Goal: Task Accomplishment & Management: Manage account settings

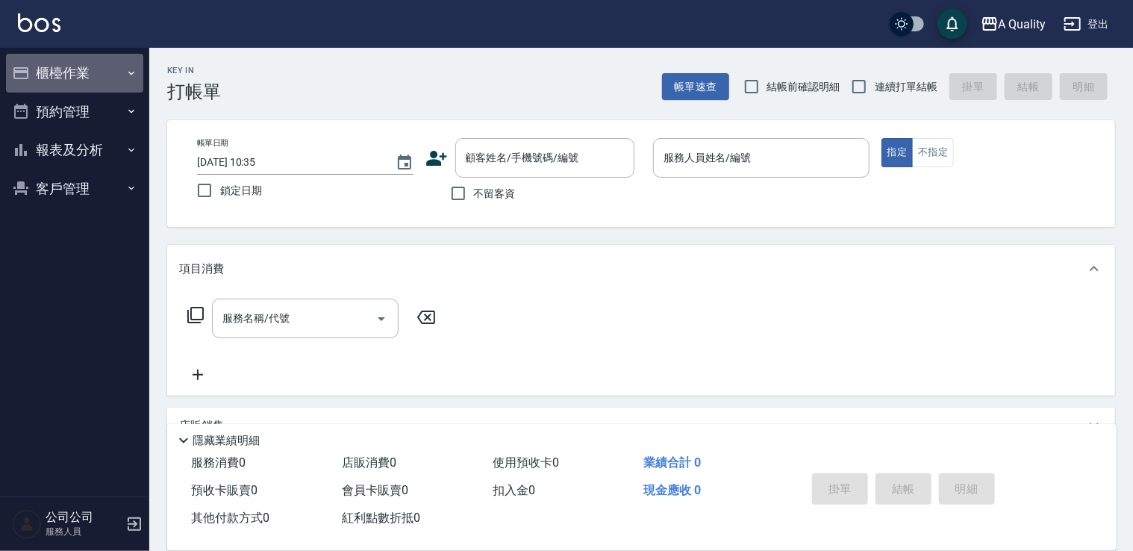
click at [93, 77] on button "櫃檯作業" at bounding box center [74, 73] width 137 height 39
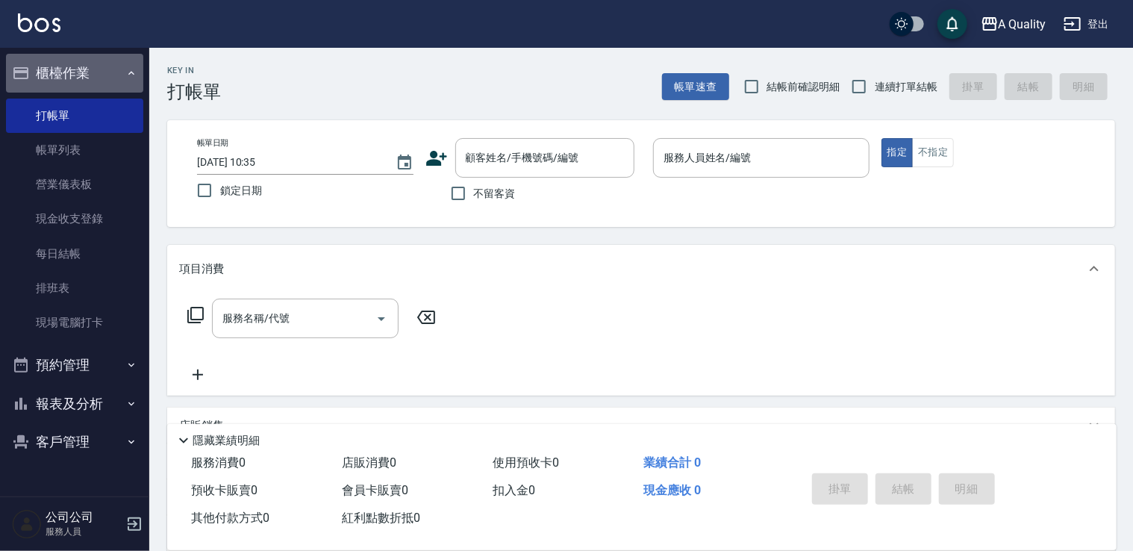
click at [51, 67] on button "櫃檯作業" at bounding box center [74, 73] width 137 height 39
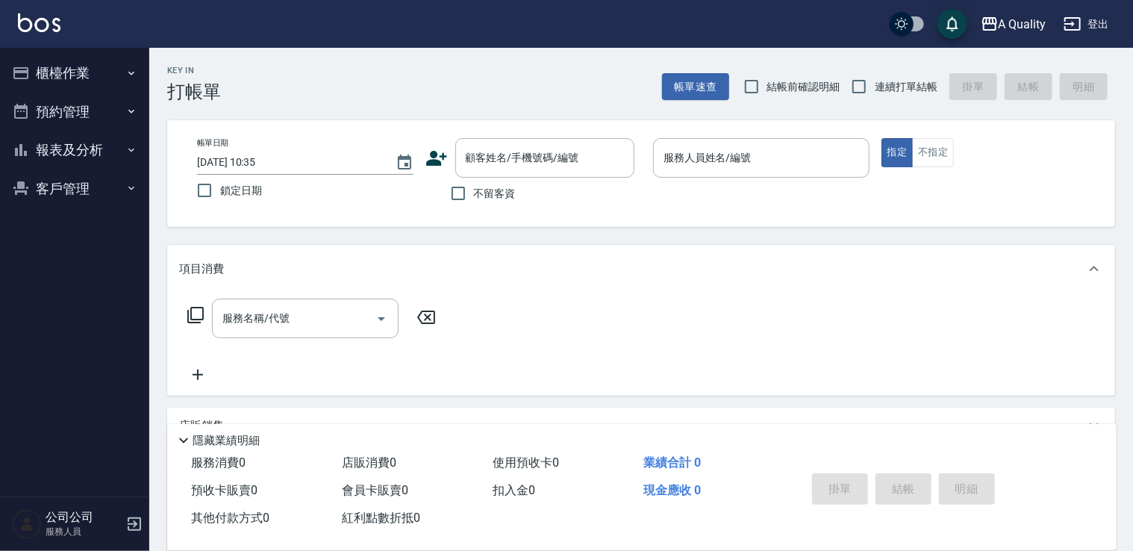
click at [93, 116] on button "預約管理" at bounding box center [74, 112] width 137 height 39
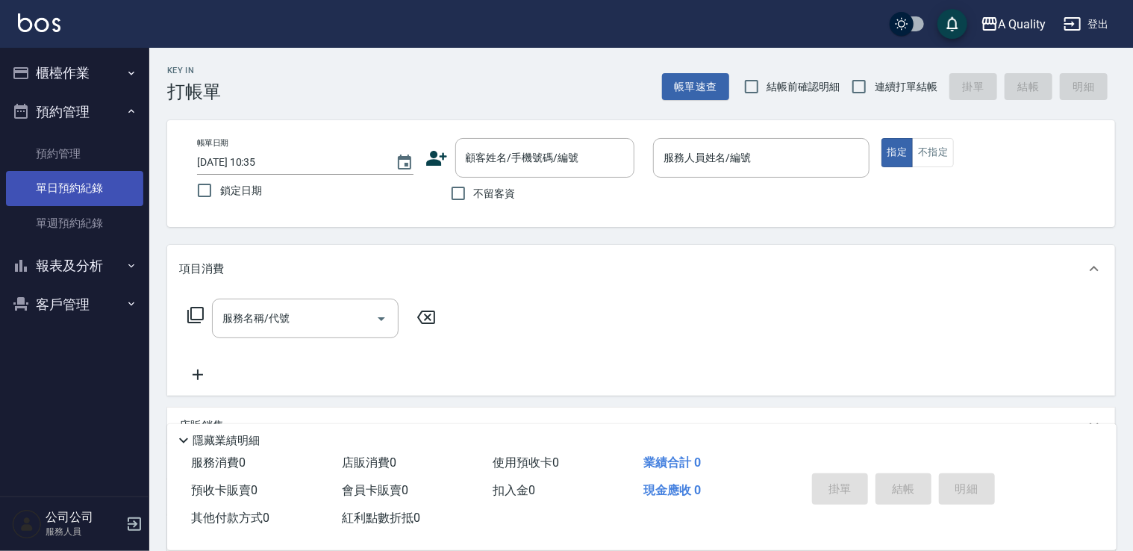
click at [107, 190] on link "單日預約紀錄" at bounding box center [74, 188] width 137 height 34
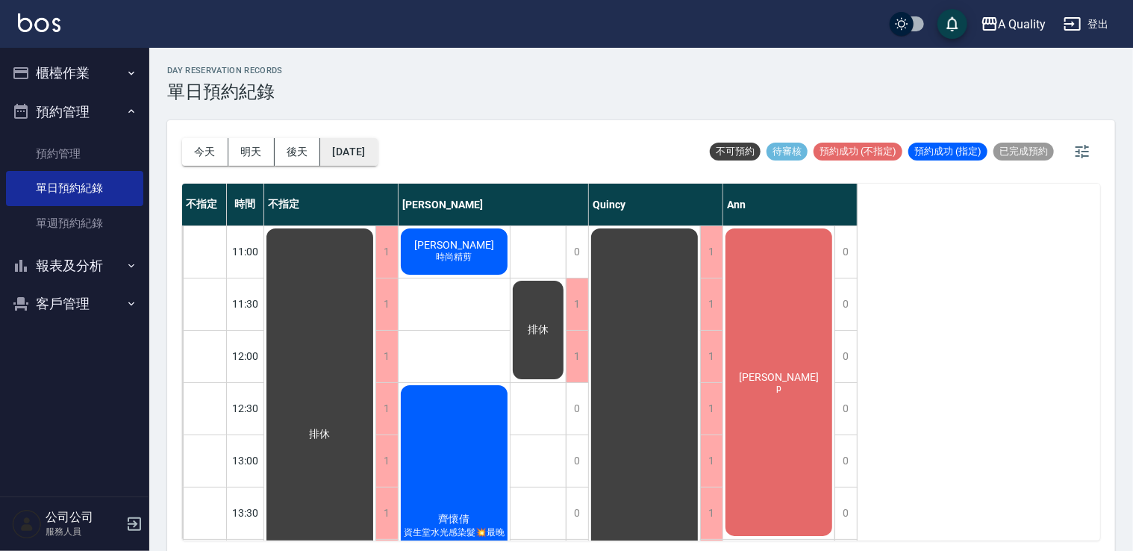
click at [377, 152] on button "[DATE]" at bounding box center [348, 152] width 57 height 28
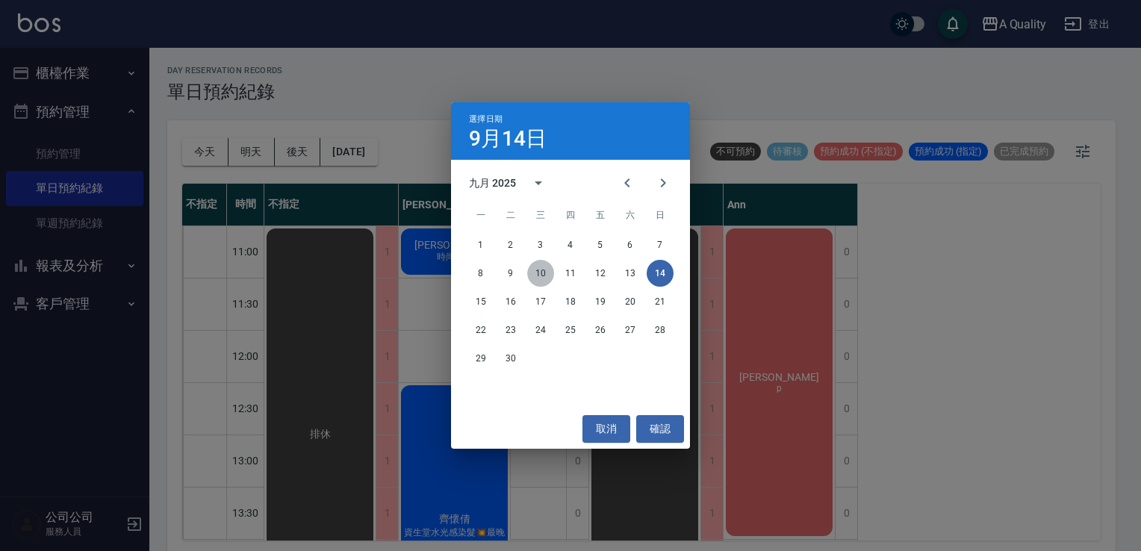
click at [531, 279] on button "10" at bounding box center [540, 273] width 27 height 27
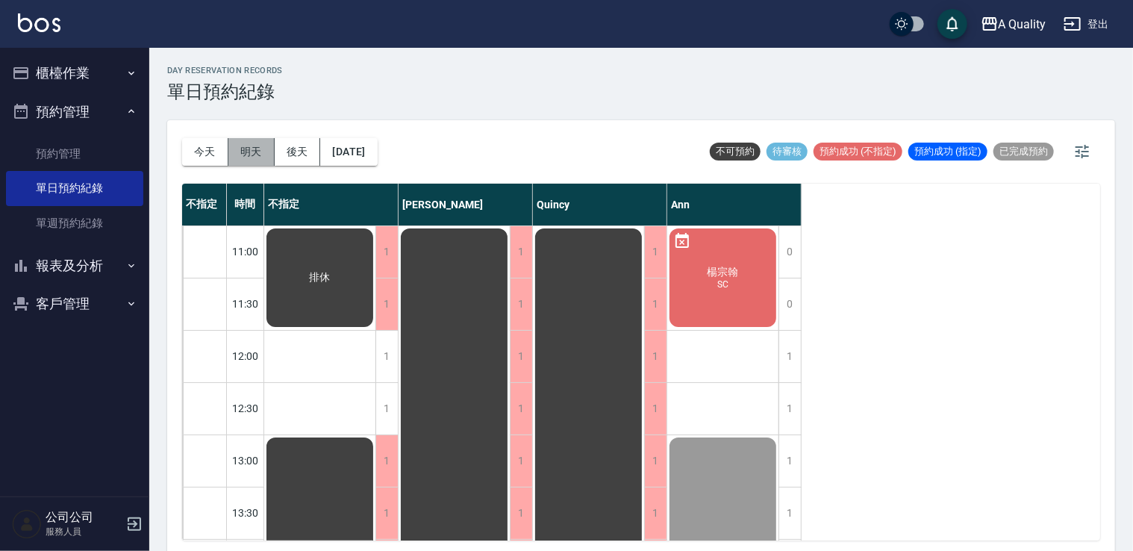
click at [236, 156] on button "明天" at bounding box center [251, 152] width 46 height 28
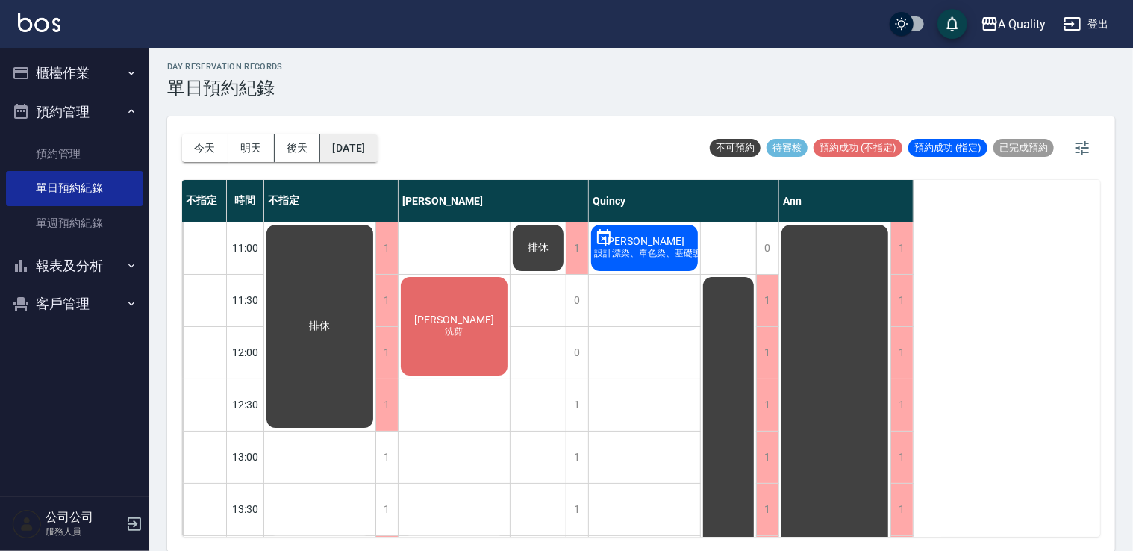
click at [377, 136] on button "[DATE]" at bounding box center [348, 148] width 57 height 28
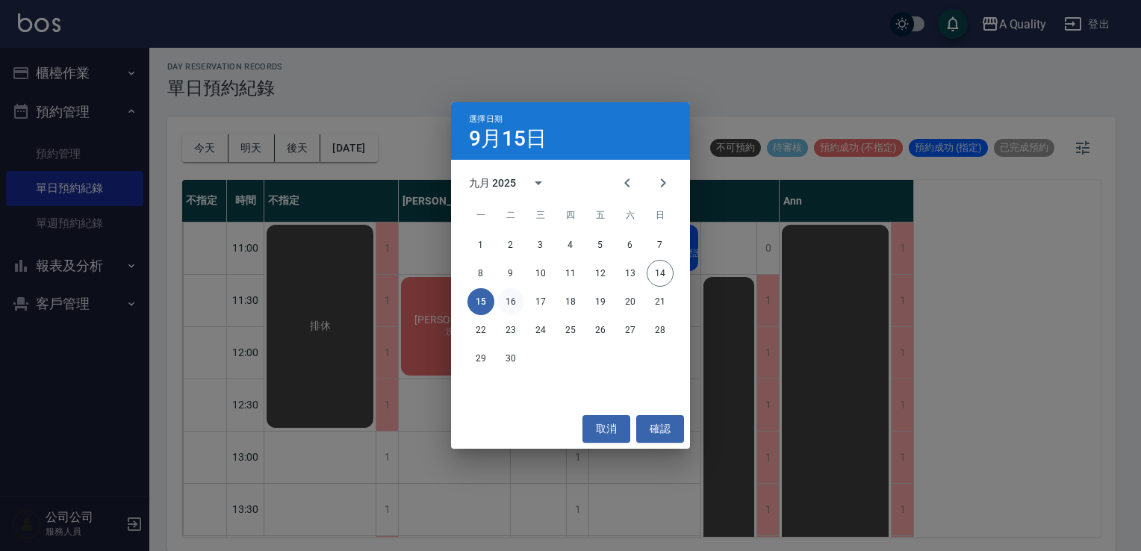
click at [517, 294] on button "16" at bounding box center [510, 301] width 27 height 27
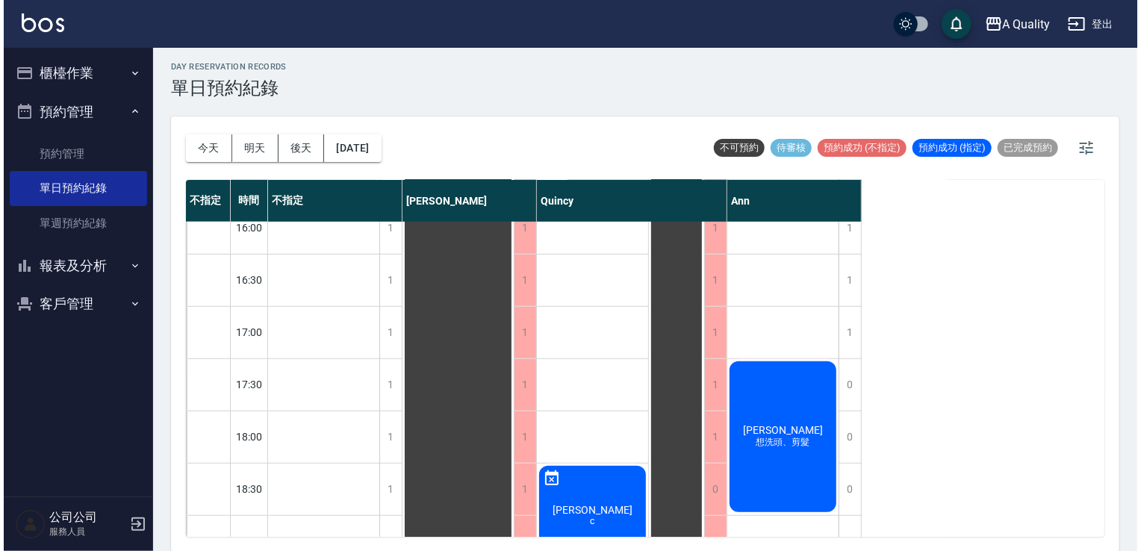
scroll to position [637, 0]
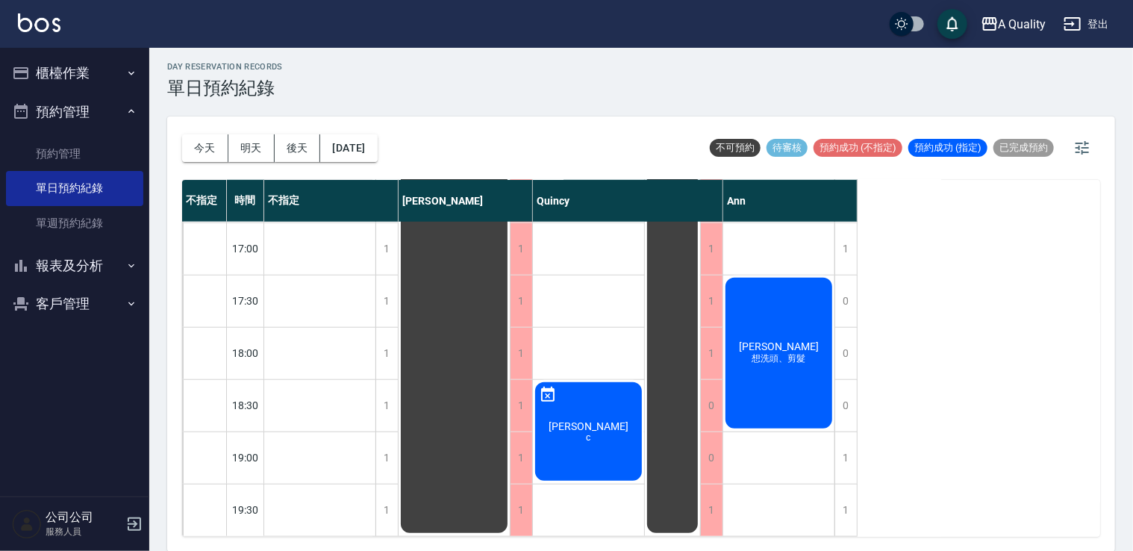
click at [779, 357] on div "[PERSON_NAME] 想洗頭、剪髮" at bounding box center [778, 352] width 111 height 155
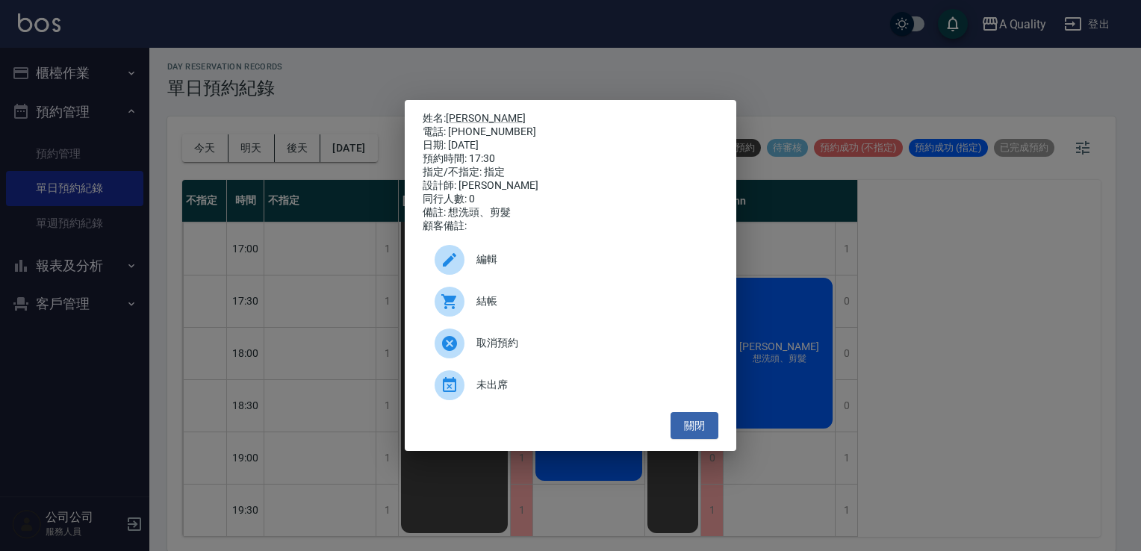
click at [568, 256] on div "編輯" at bounding box center [570, 260] width 296 height 42
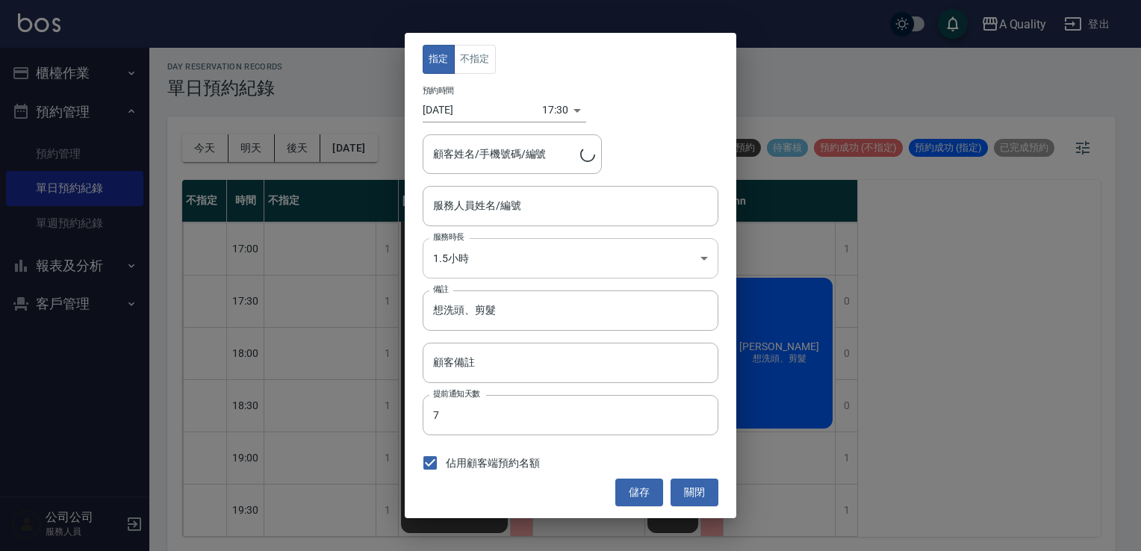
type input "Ann(無代號)"
type input "[PERSON_NAME]/0970110791/"
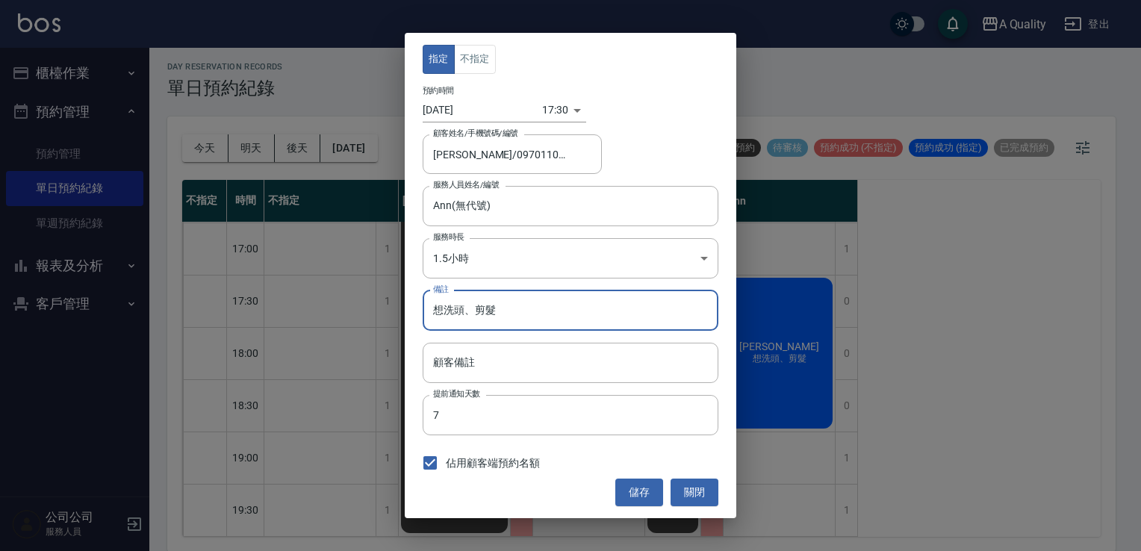
click at [551, 300] on input "想洗頭、剪髮" at bounding box center [570, 310] width 296 height 40
type input "想洗頭、剪髮 染"
click at [545, 256] on body "A Quality 登出 櫃檯作業 打帳單 帳單列表 營業儀表板 現金收支登錄 每日結帳 排班表 現場電腦打卡 預約管理 預約管理 單日預約紀錄 單週預約紀錄…" at bounding box center [570, 273] width 1141 height 555
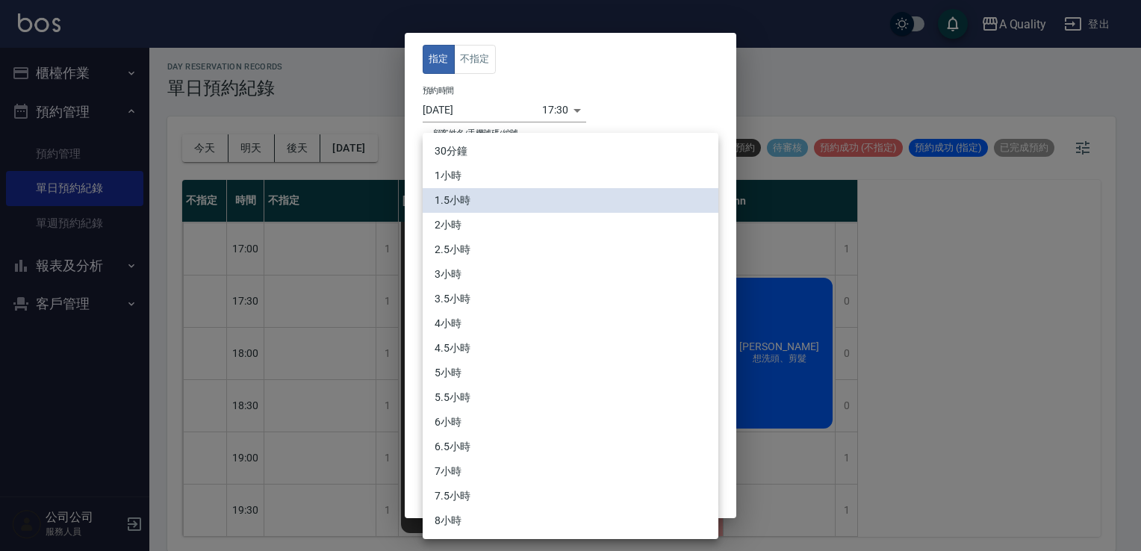
click at [501, 231] on li "2小時" at bounding box center [570, 225] width 296 height 25
type input "4"
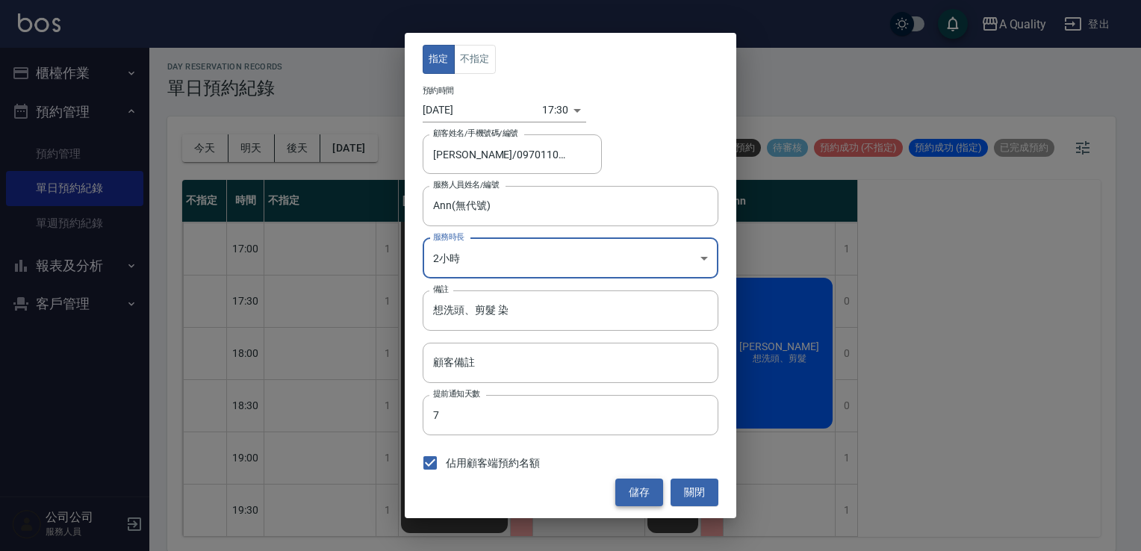
click at [650, 502] on button "儲存" at bounding box center [639, 492] width 48 height 28
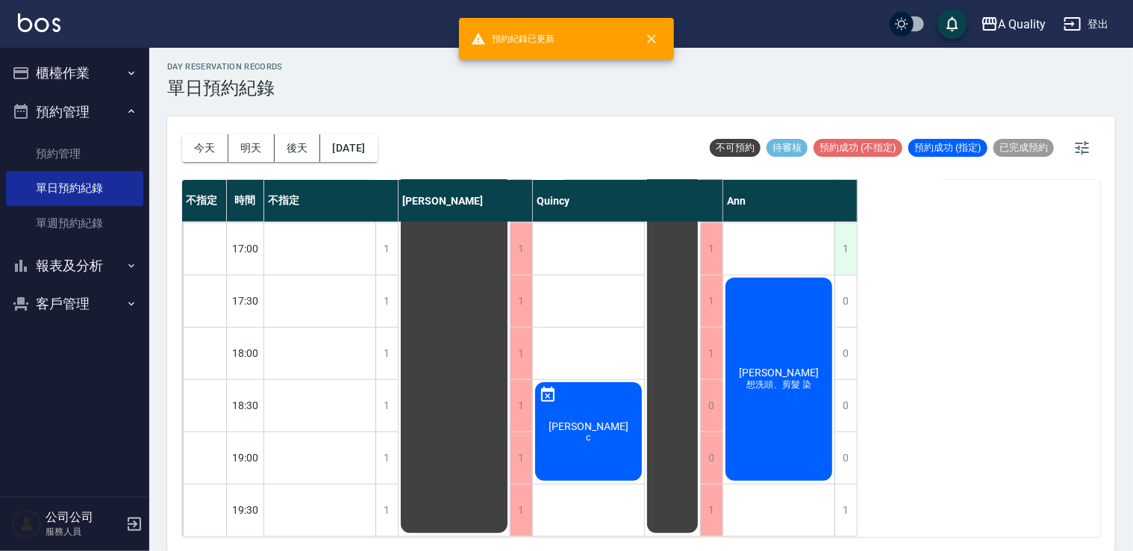
click at [845, 237] on div "1" at bounding box center [845, 249] width 22 height 52
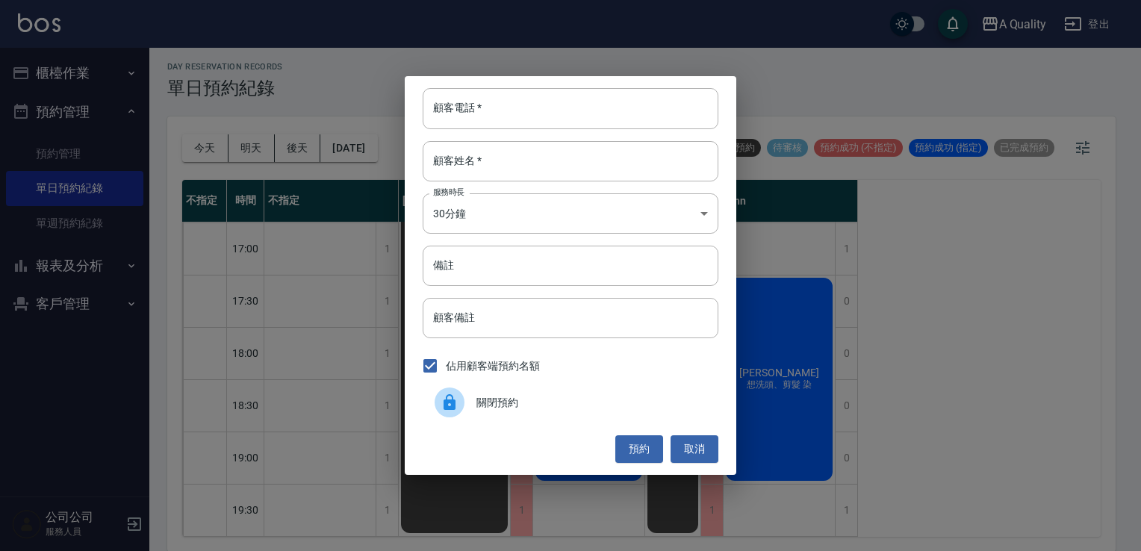
click at [559, 405] on span "關閉預約" at bounding box center [591, 403] width 230 height 16
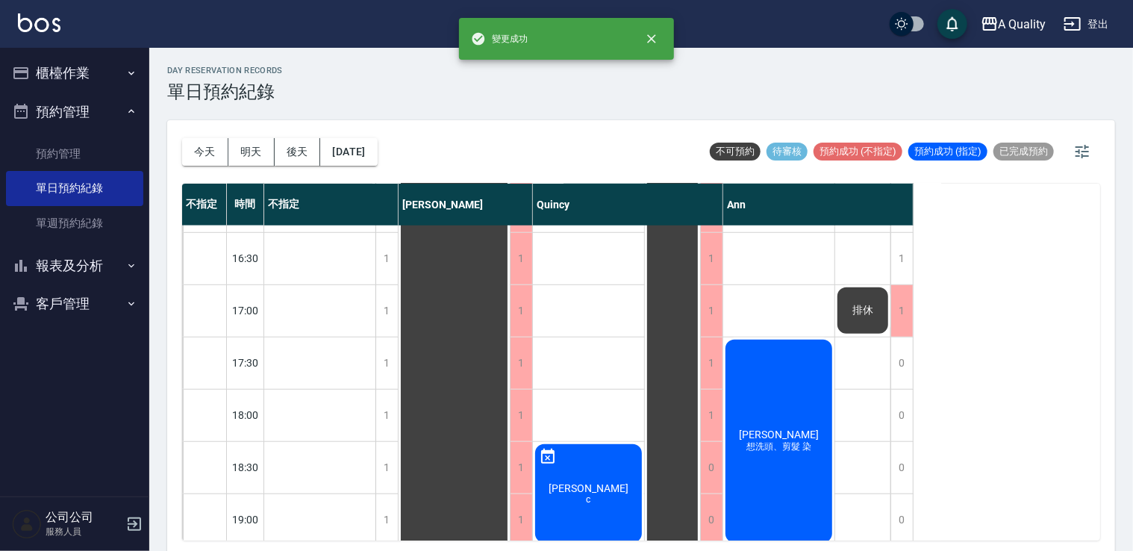
scroll to position [487, 0]
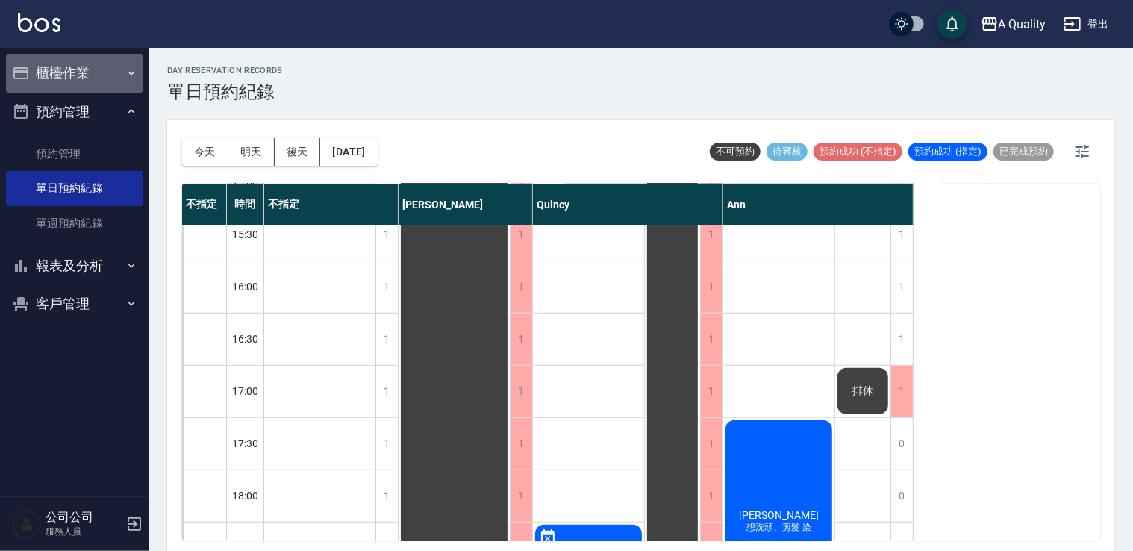
click at [93, 81] on button "櫃檯作業" at bounding box center [74, 73] width 137 height 39
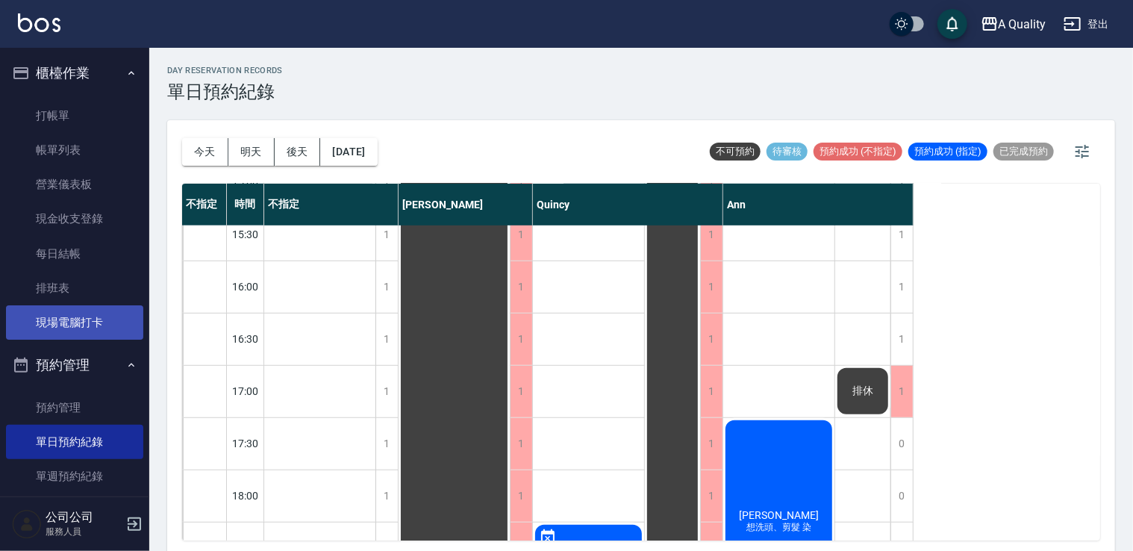
click at [80, 311] on link "現場電腦打卡" at bounding box center [74, 322] width 137 height 34
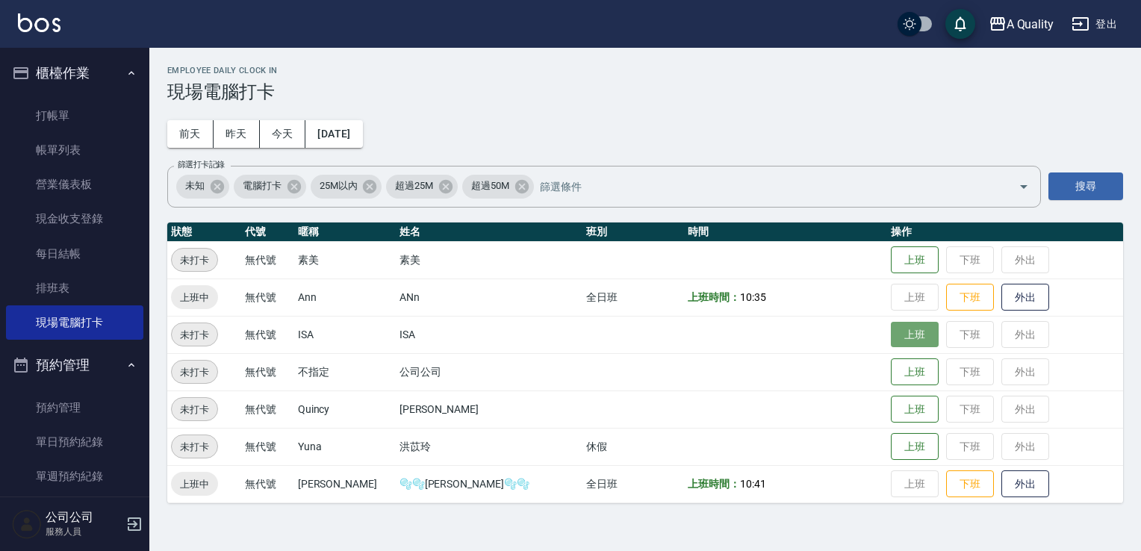
click at [890, 340] on button "上班" at bounding box center [914, 335] width 48 height 26
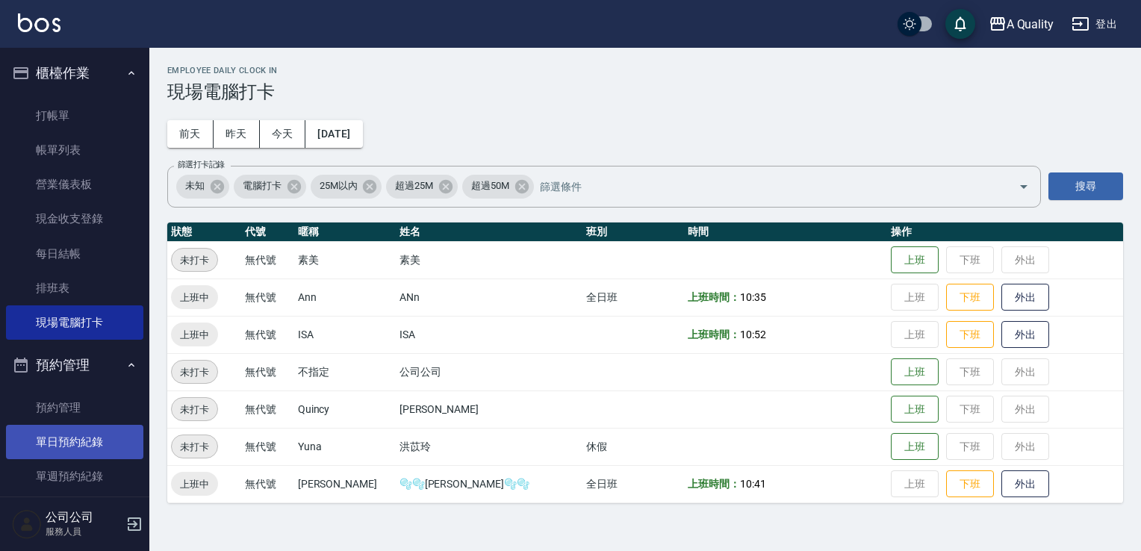
click at [104, 432] on link "單日預約紀錄" at bounding box center [74, 442] width 137 height 34
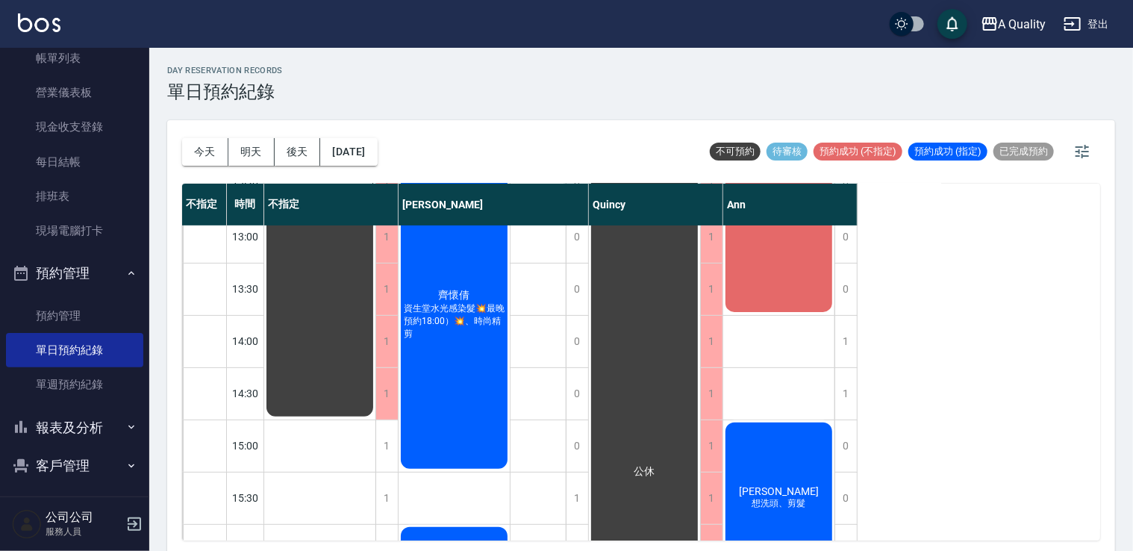
scroll to position [98, 0]
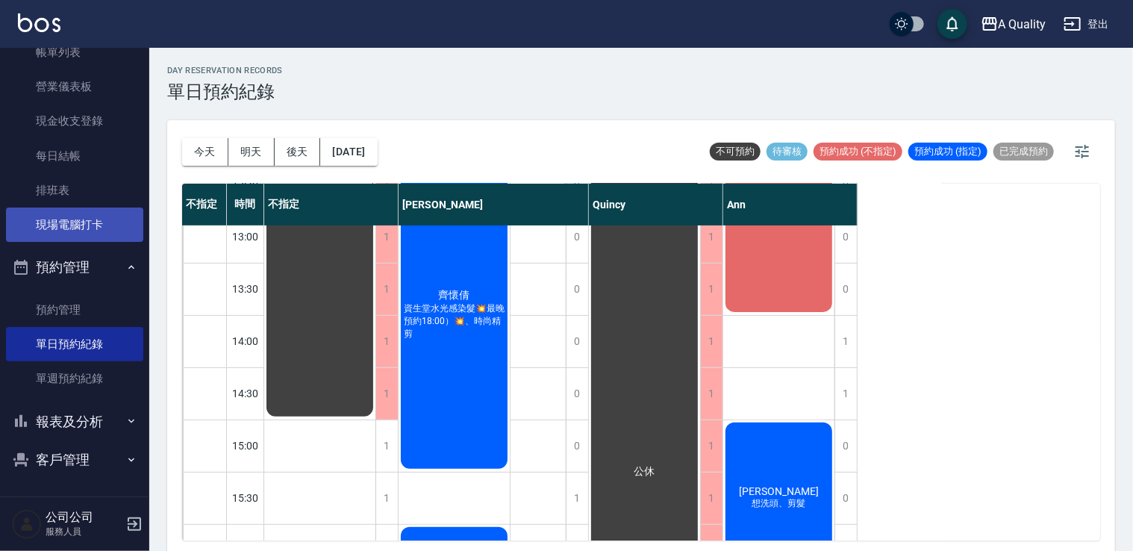
click at [66, 222] on link "現場電腦打卡" at bounding box center [74, 224] width 137 height 34
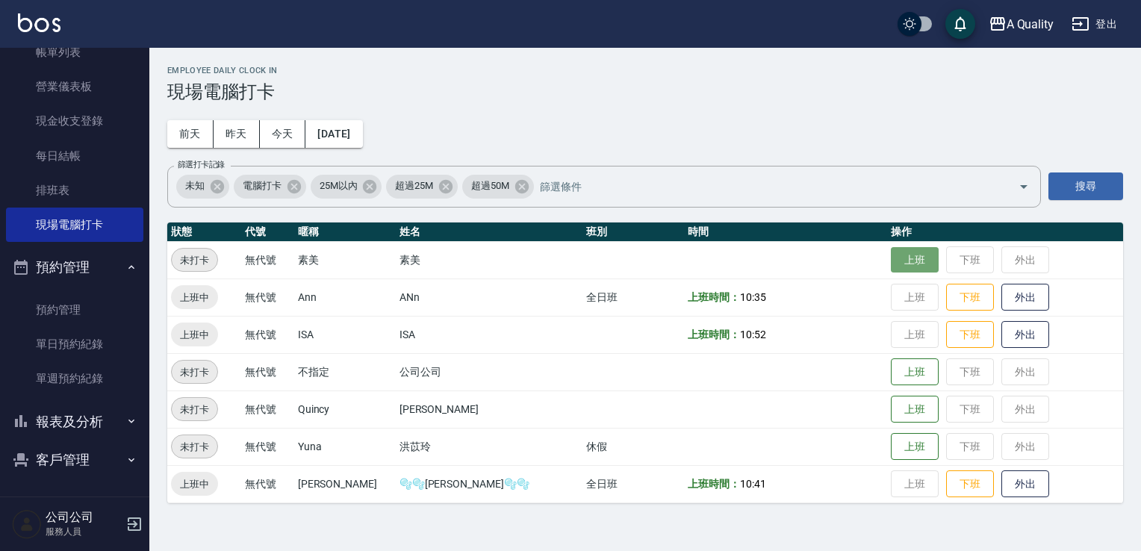
click at [890, 259] on button "上班" at bounding box center [914, 260] width 48 height 26
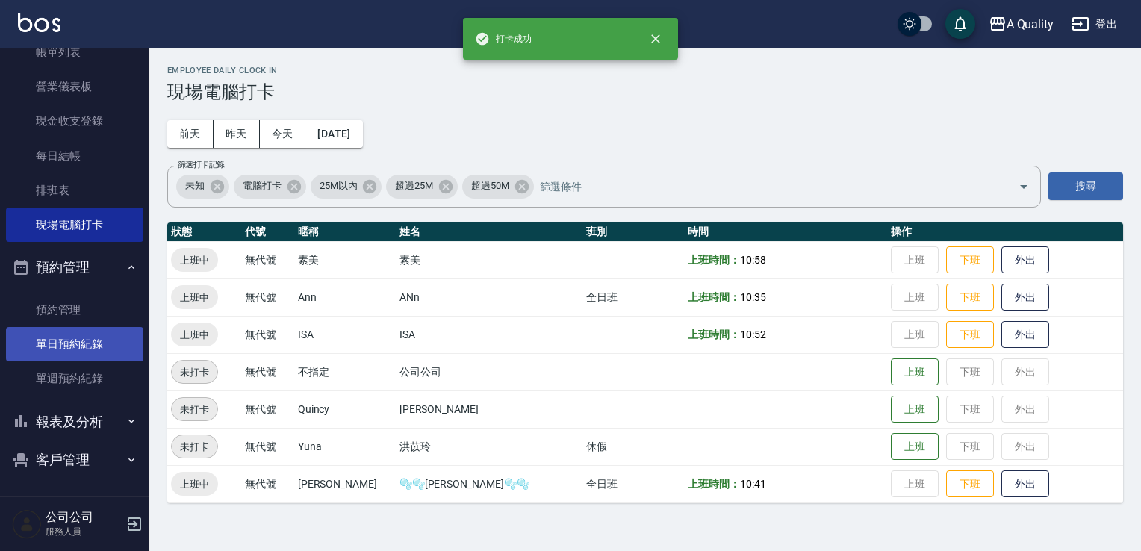
click at [72, 340] on link "單日預約紀錄" at bounding box center [74, 344] width 137 height 34
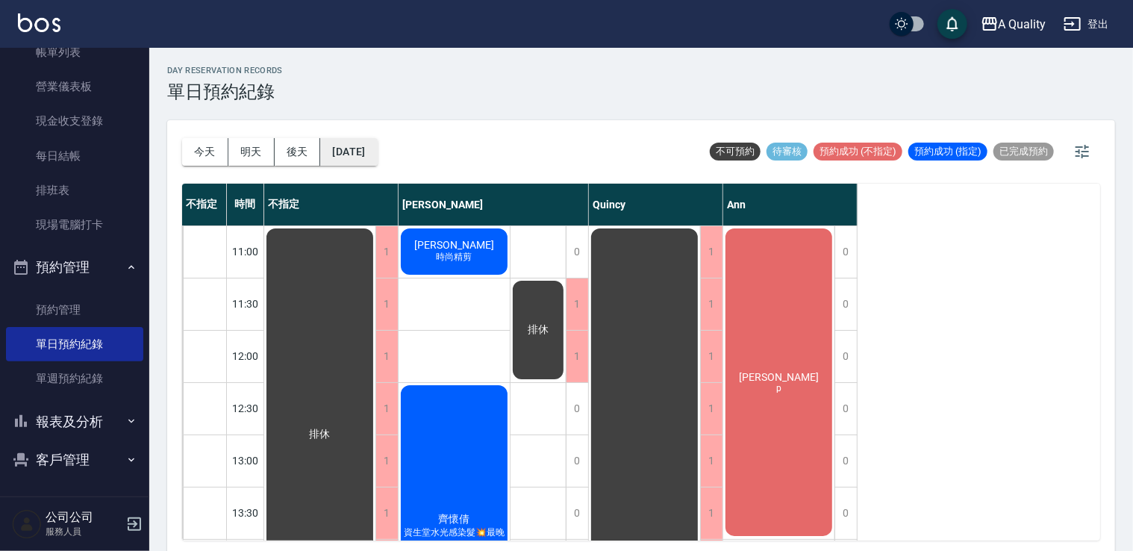
click at [377, 160] on button "[DATE]" at bounding box center [348, 152] width 57 height 28
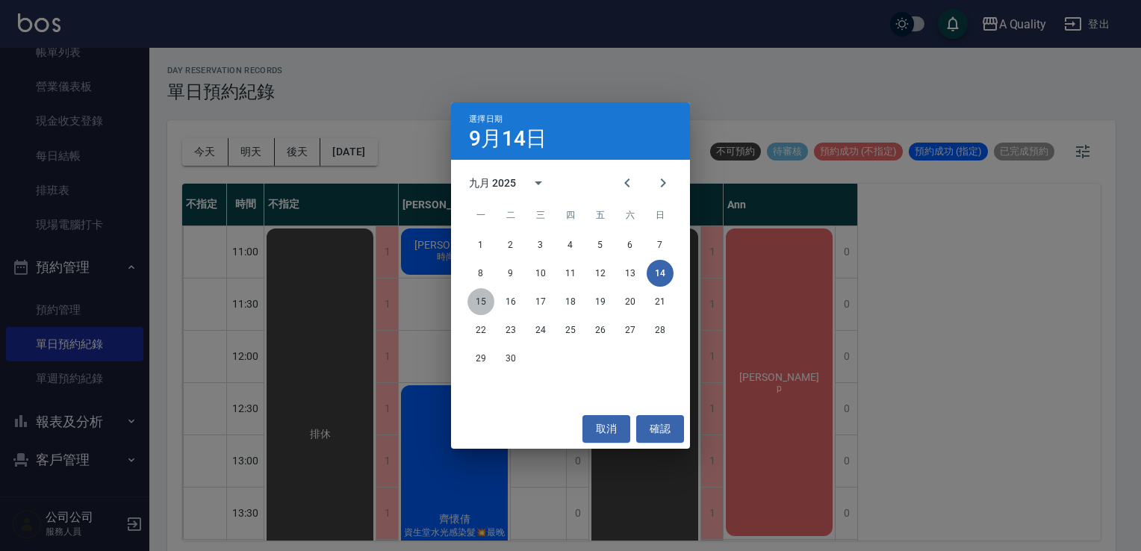
click at [481, 300] on button "15" at bounding box center [480, 301] width 27 height 27
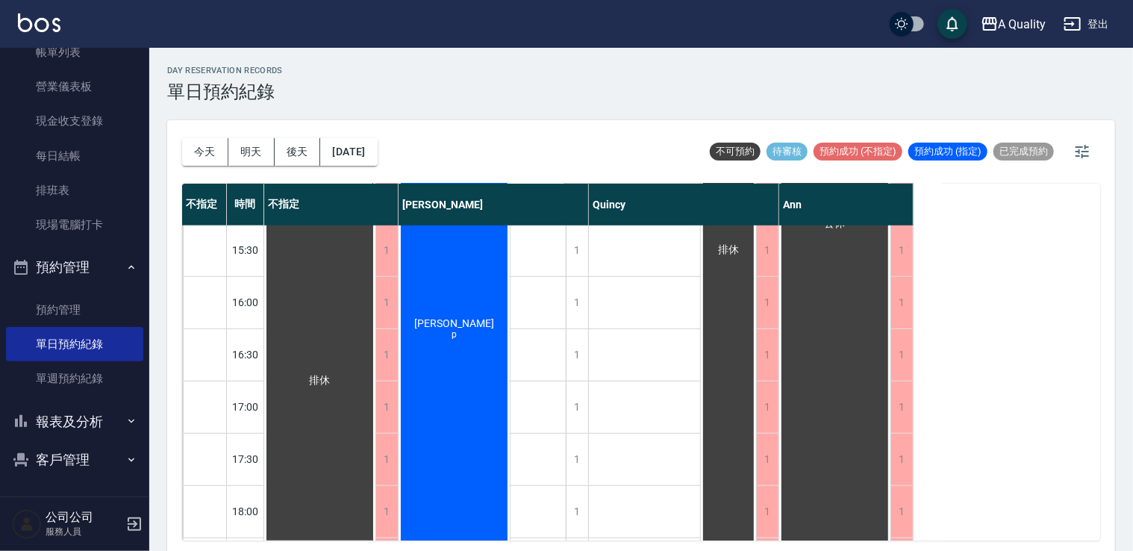
scroll to position [637, 0]
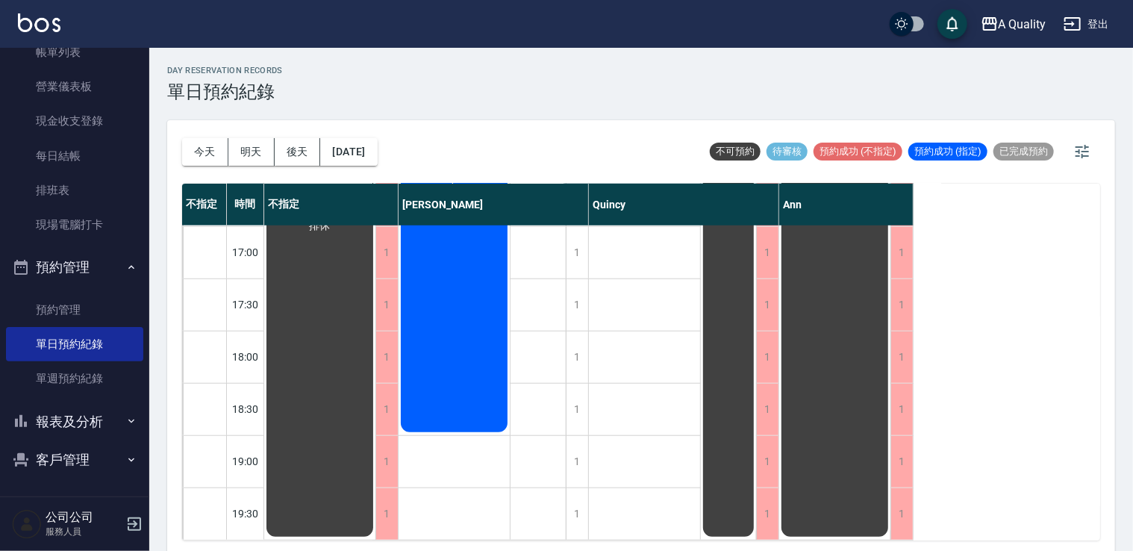
click at [353, 135] on div "[DATE] [DATE] [DATE] [DATE]" at bounding box center [280, 151] width 196 height 63
click at [366, 170] on div "[DATE] [DATE] [DATE] [DATE]" at bounding box center [280, 151] width 196 height 63
click at [377, 159] on button "[DATE]" at bounding box center [348, 152] width 57 height 28
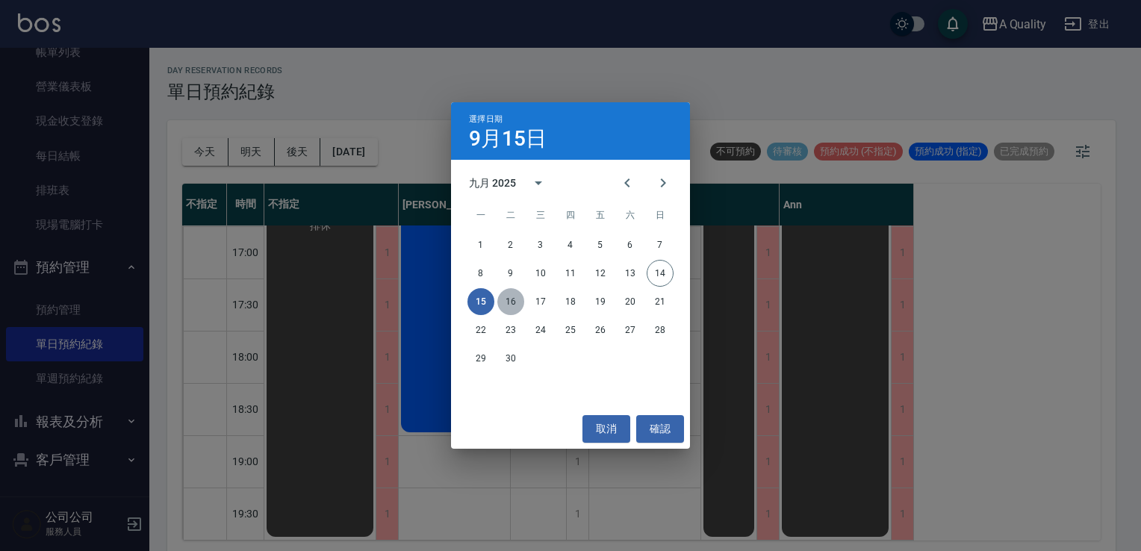
click at [518, 303] on button "16" at bounding box center [510, 301] width 27 height 27
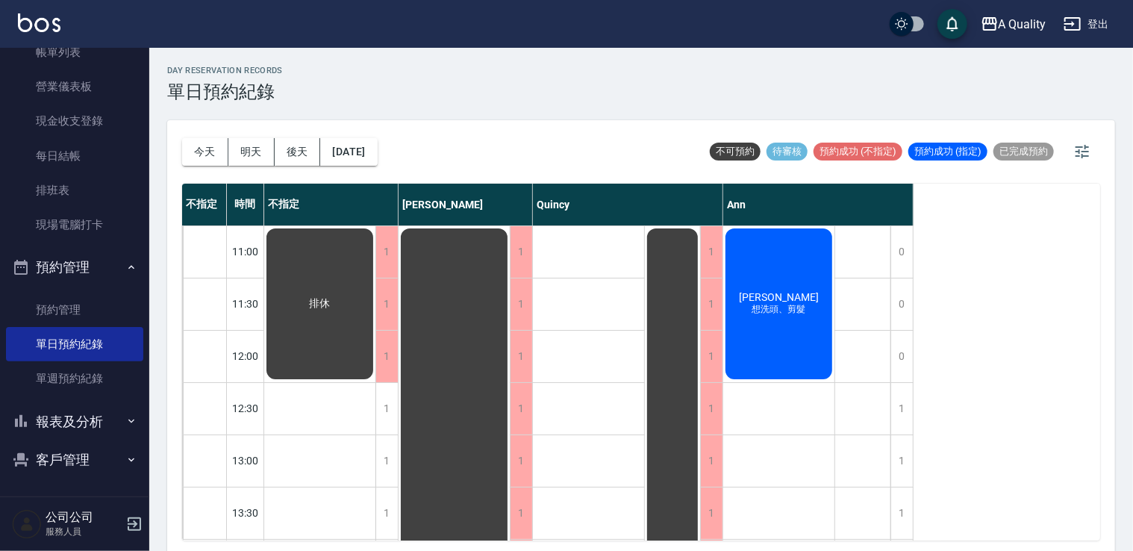
click at [378, 166] on div "[DATE] [DATE] [DATE] [DATE]" at bounding box center [280, 151] width 196 height 63
click at [377, 151] on button "[DATE]" at bounding box center [348, 152] width 57 height 28
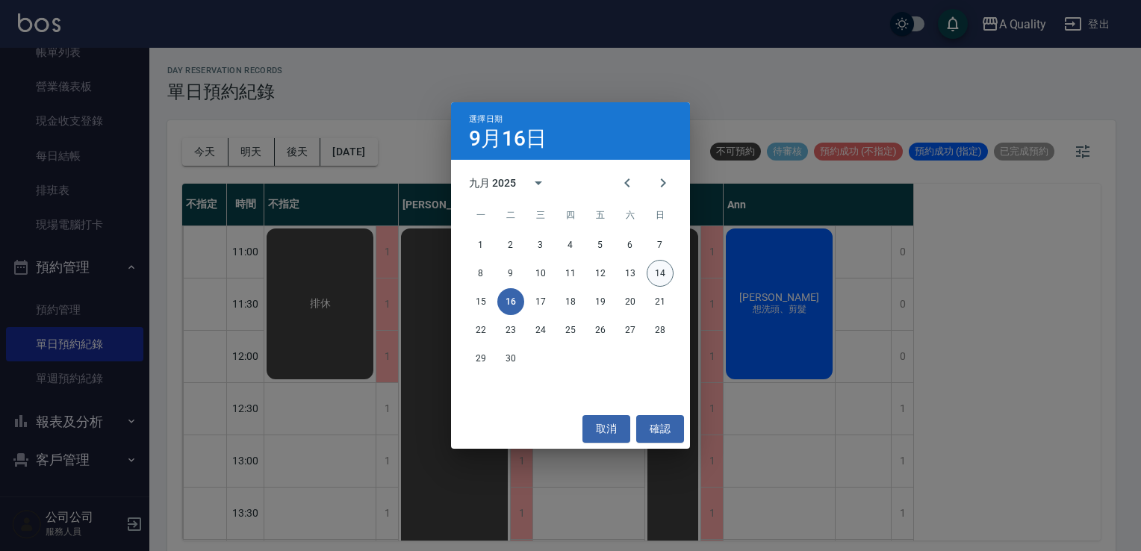
click at [669, 276] on button "14" at bounding box center [659, 273] width 27 height 27
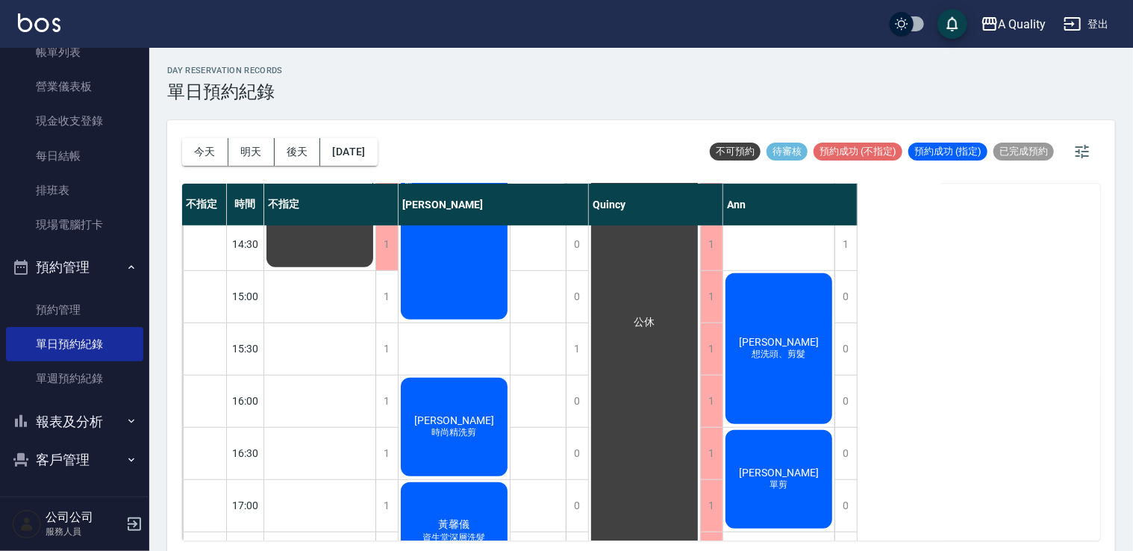
scroll to position [448, 0]
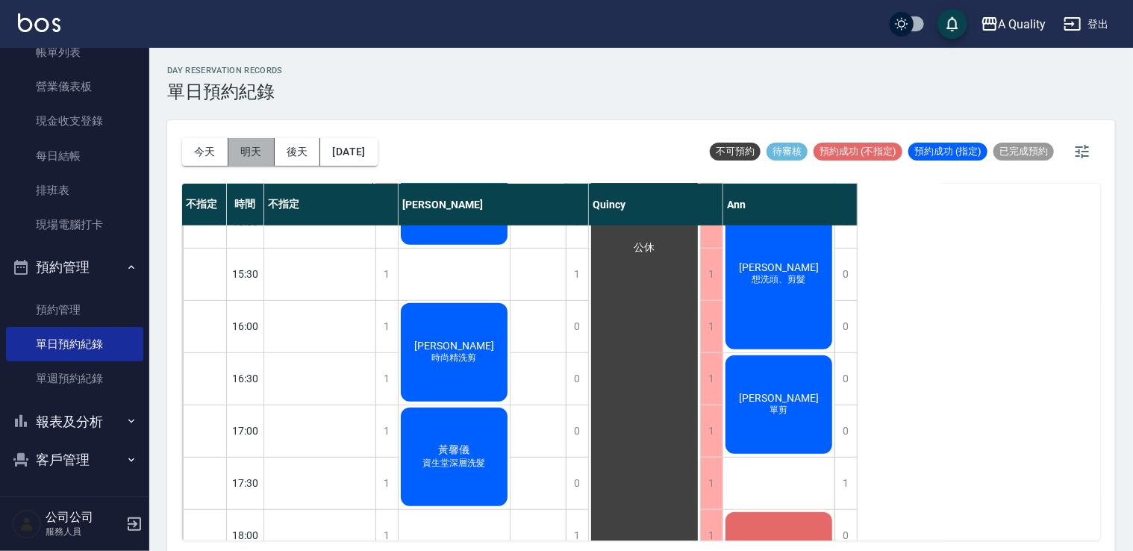
click at [253, 148] on button "明天" at bounding box center [251, 152] width 46 height 28
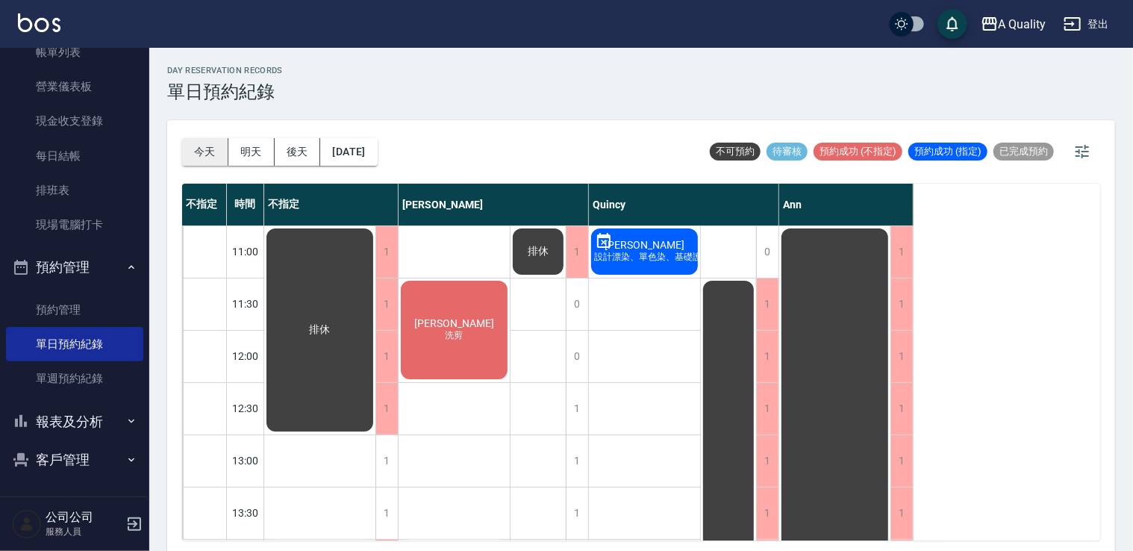
click at [207, 154] on button "今天" at bounding box center [205, 152] width 46 height 28
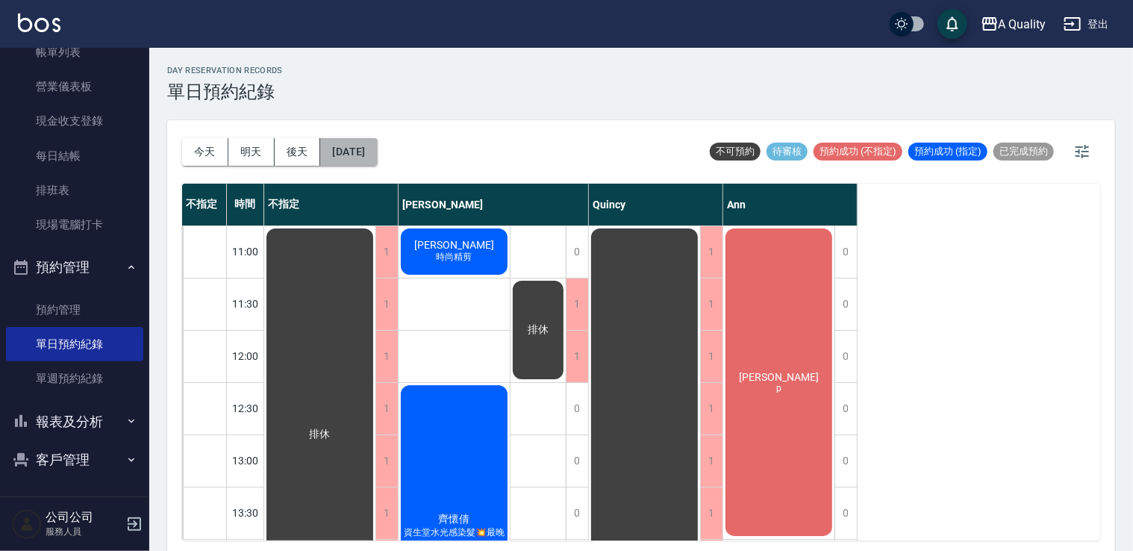
click at [377, 159] on button "[DATE]" at bounding box center [348, 152] width 57 height 28
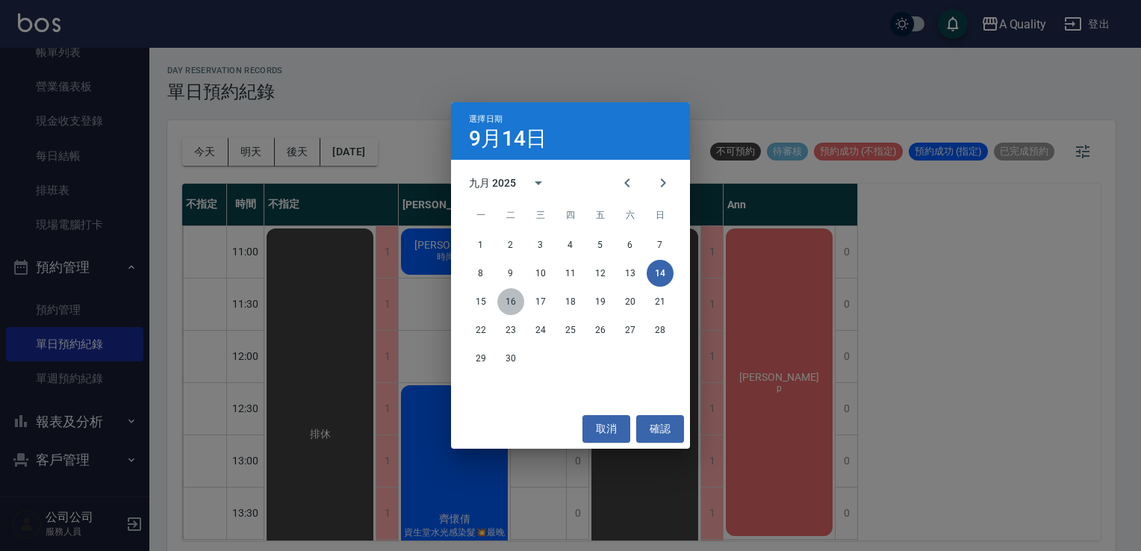
click at [511, 306] on button "16" at bounding box center [510, 301] width 27 height 27
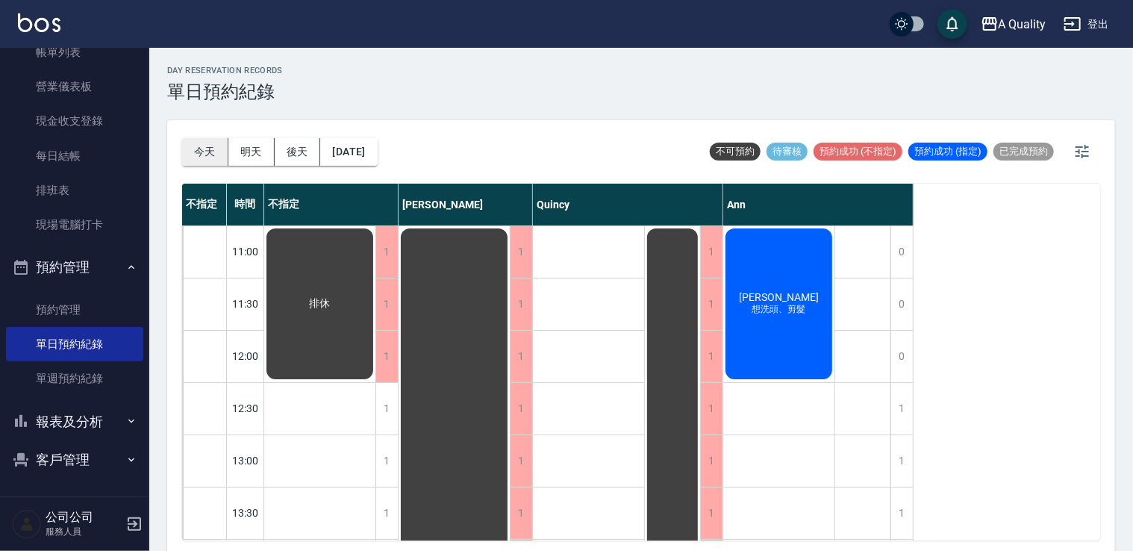
click at [210, 148] on button "今天" at bounding box center [205, 152] width 46 height 28
